Goal: Task Accomplishment & Management: Use online tool/utility

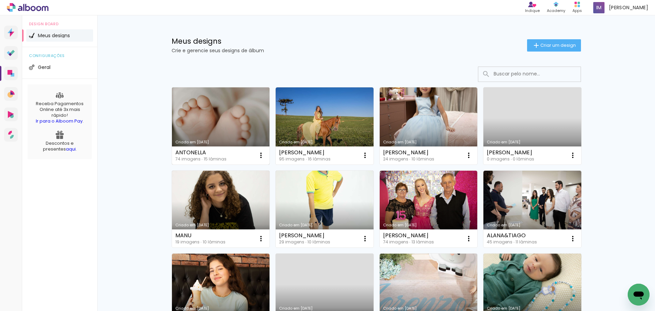
click at [211, 105] on link "Criado em [DATE]" at bounding box center [221, 125] width 98 height 77
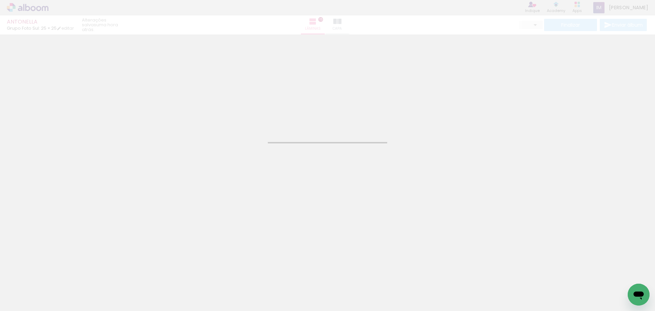
type input "JPG"
type input "Alta, 300 DPI"
